Goal: Navigation & Orientation: Understand site structure

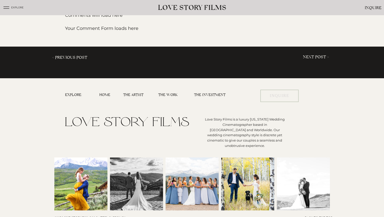
scroll to position [782, 0]
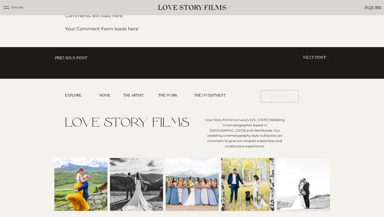
click at [137, 94] on h3 "The Artist" at bounding box center [134, 95] width 22 height 5
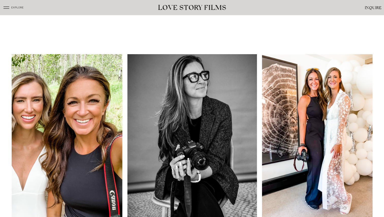
click at [7, 7] on icon at bounding box center [7, 8] width 8 height 8
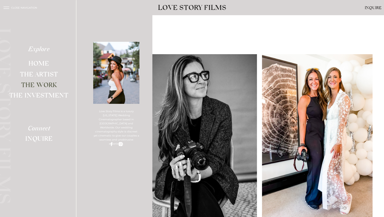
click at [43, 84] on h2 "The Work" at bounding box center [39, 85] width 38 height 8
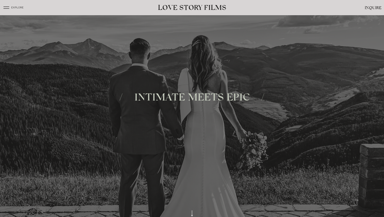
click at [5, 6] on icon at bounding box center [7, 8] width 8 height 8
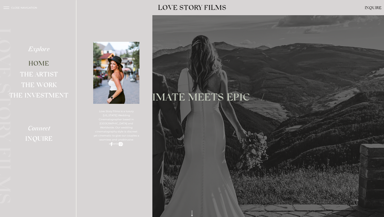
click at [37, 61] on h2 "Home" at bounding box center [39, 63] width 38 height 8
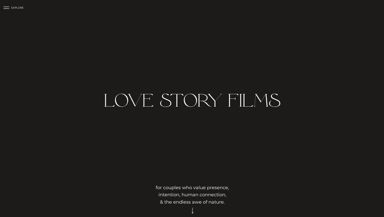
click at [7, 8] on icon at bounding box center [7, 8] width 8 height 8
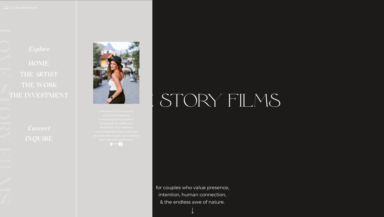
click at [39, 49] on h2 "Explore" at bounding box center [39, 50] width 38 height 8
click at [43, 51] on h2 "Explore" at bounding box center [39, 50] width 38 height 8
click at [44, 85] on h2 "The Work" at bounding box center [39, 85] width 38 height 8
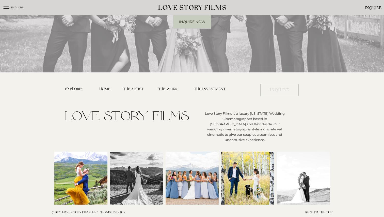
scroll to position [2245, 0]
